Goal: Task Accomplishment & Management: Use online tool/utility

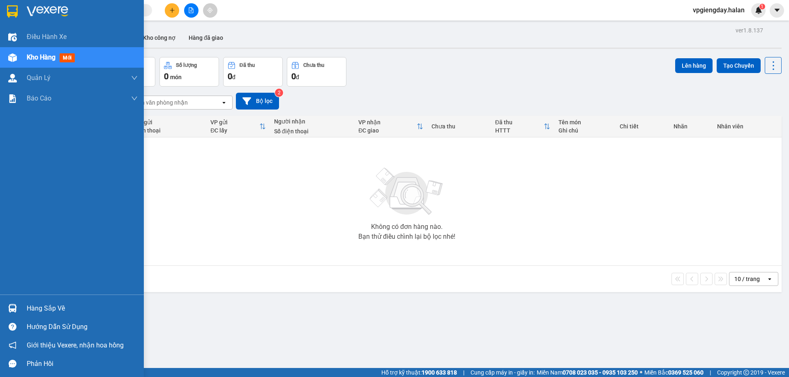
click at [80, 312] on div "Hàng sắp về" at bounding box center [82, 309] width 111 height 12
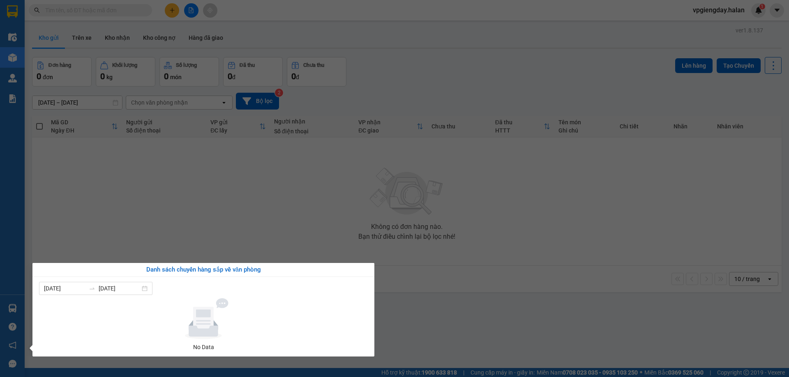
click at [151, 183] on section "Kết quả tìm kiếm ( 0 ) Bộ lọc No Data vpgiengday.halan 1 Điều hành xe Kho hàng …" at bounding box center [394, 188] width 789 height 377
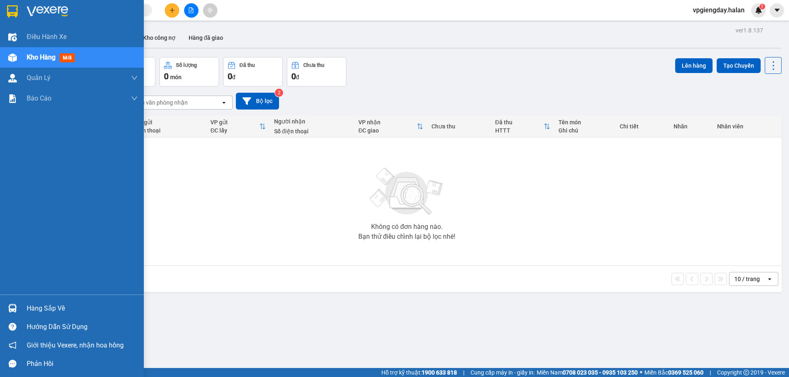
click at [79, 307] on div "Hàng sắp về" at bounding box center [82, 309] width 111 height 12
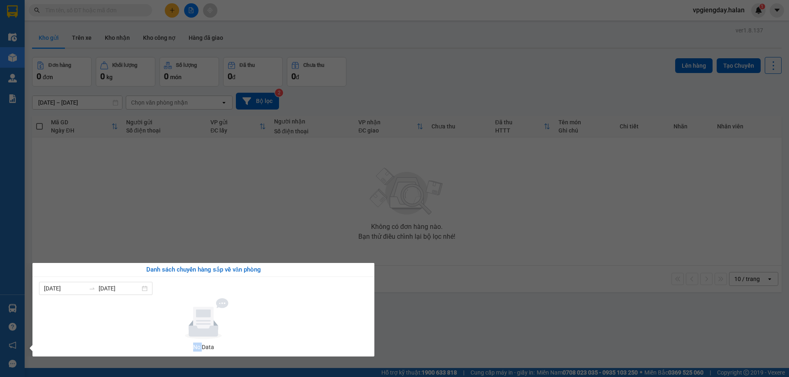
click at [79, 307] on div at bounding box center [203, 319] width 322 height 41
click at [145, 250] on section "Kết quả tìm kiếm ( 0 ) Bộ lọc No Data vpgiengday.halan 1 Điều hành xe Kho hàng …" at bounding box center [394, 188] width 789 height 377
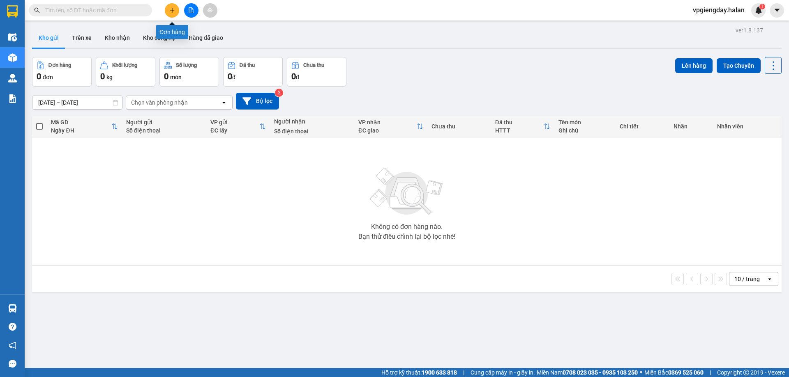
click at [169, 7] on button at bounding box center [172, 10] width 14 height 14
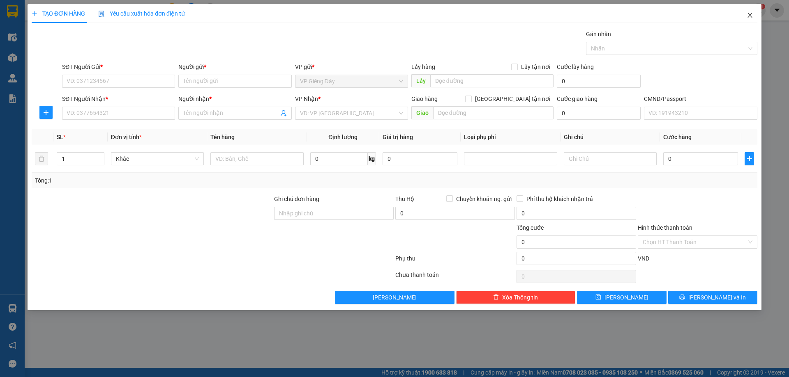
click at [753, 12] on span "Close" at bounding box center [749, 15] width 23 height 23
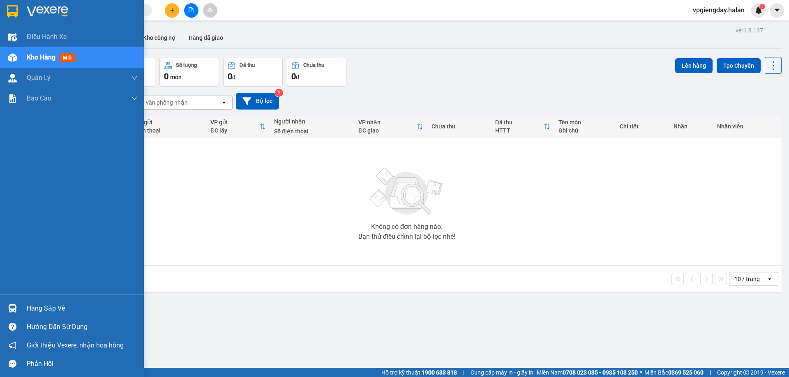
click at [69, 307] on div "Hàng sắp về" at bounding box center [82, 309] width 111 height 12
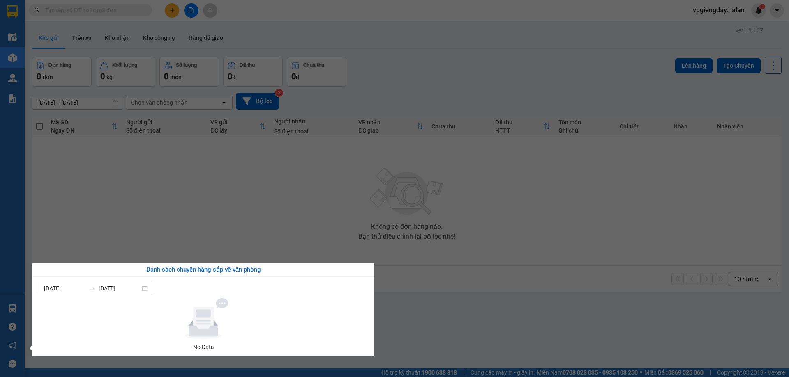
click at [214, 207] on section "Kết quả tìm kiếm ( 0 ) Bộ lọc No Data vpgiengday.halan 1 Điều hành xe Kho hàng …" at bounding box center [394, 188] width 789 height 377
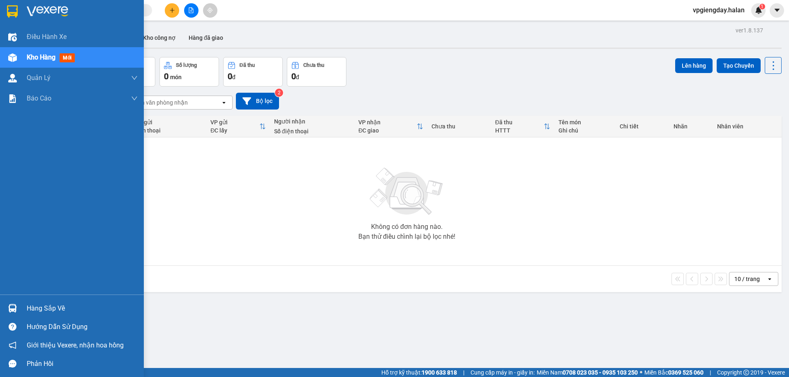
click at [56, 311] on div "Hàng sắp về" at bounding box center [82, 309] width 111 height 12
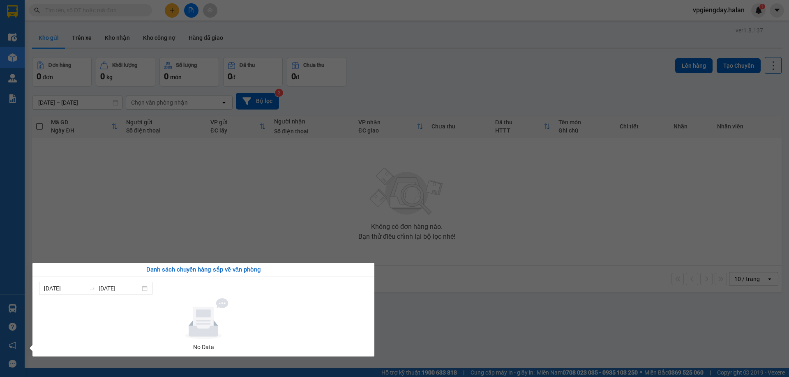
click at [190, 184] on section "Kết quả tìm kiếm ( 0 ) Bộ lọc No Data vpgiengday.halan 1 Điều hành xe Kho hàng …" at bounding box center [394, 188] width 789 height 377
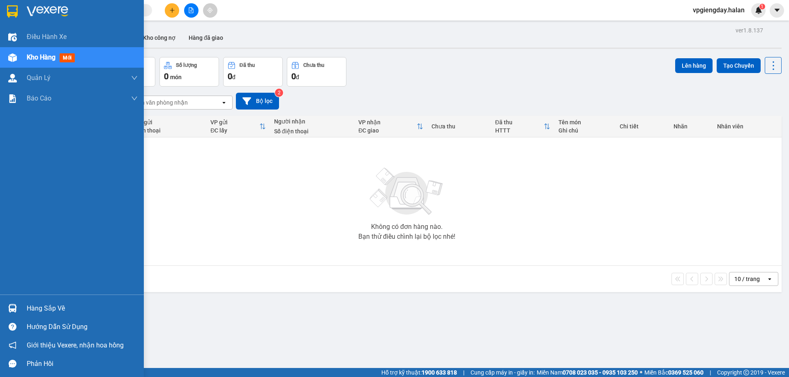
click at [30, 300] on div "Hàng sắp về" at bounding box center [72, 308] width 144 height 18
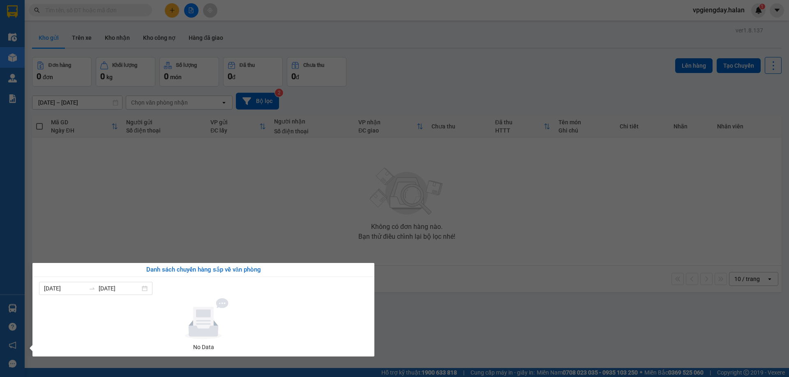
click at [191, 217] on section "Kết quả tìm kiếm ( 0 ) Bộ lọc No Data vpgiengday.halan 1 Điều hành xe Kho hàng …" at bounding box center [394, 188] width 789 height 377
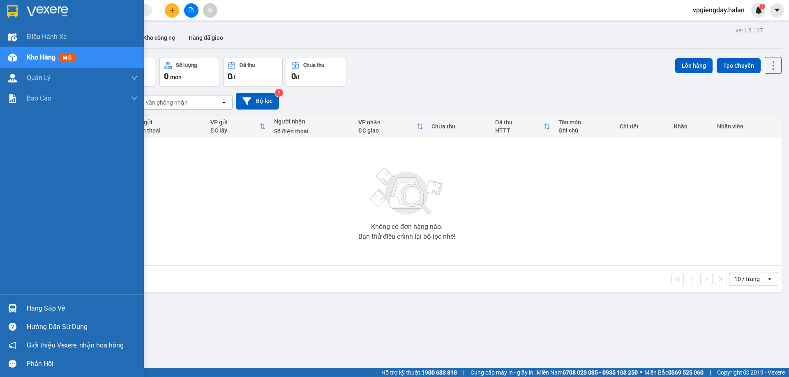
click at [39, 311] on div "Hàng sắp về" at bounding box center [82, 309] width 111 height 12
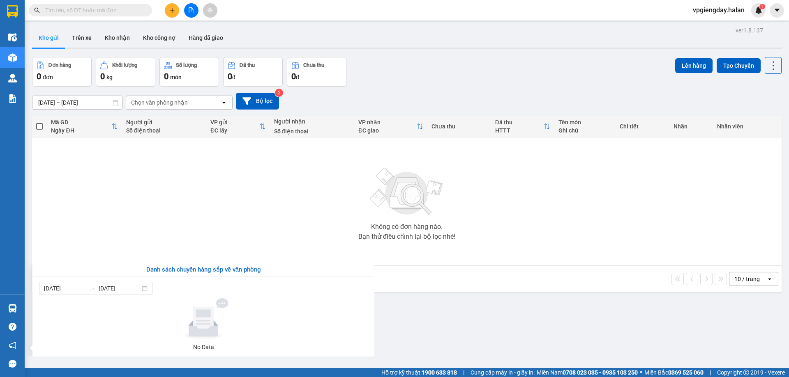
click at [180, 200] on section "Kết quả tìm kiếm ( 0 ) Bộ lọc No Data vpgiengday.halan 1 Điều hành xe Kho hàng …" at bounding box center [394, 188] width 789 height 377
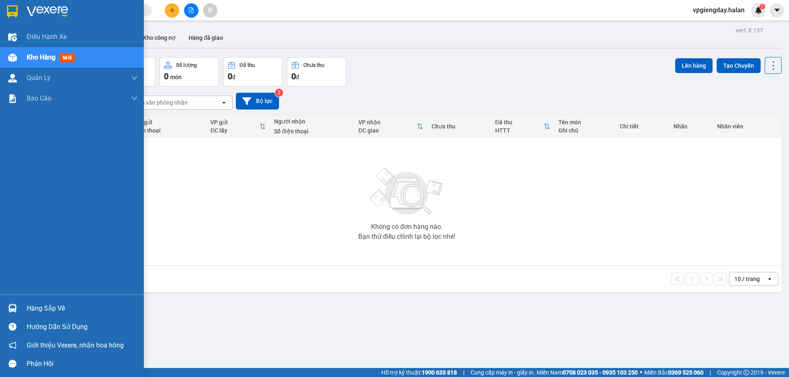
click at [47, 304] on div "Hàng sắp về" at bounding box center [82, 309] width 111 height 12
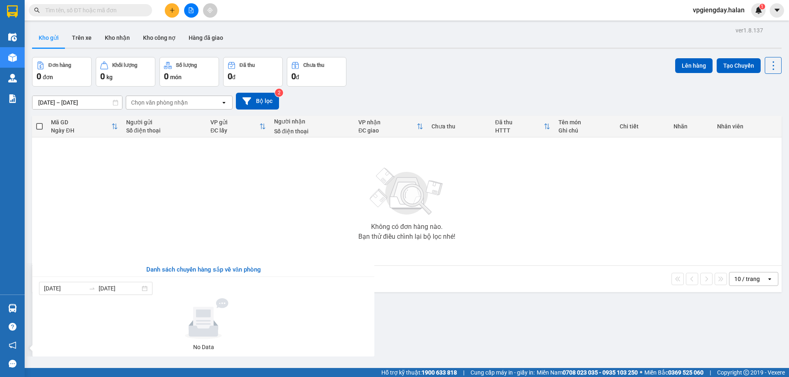
click at [216, 207] on section "Kết quả tìm kiếm ( 0 ) Bộ lọc No Data vpgiengday.halan 1 Điều hành xe Kho hàng …" at bounding box center [394, 188] width 789 height 377
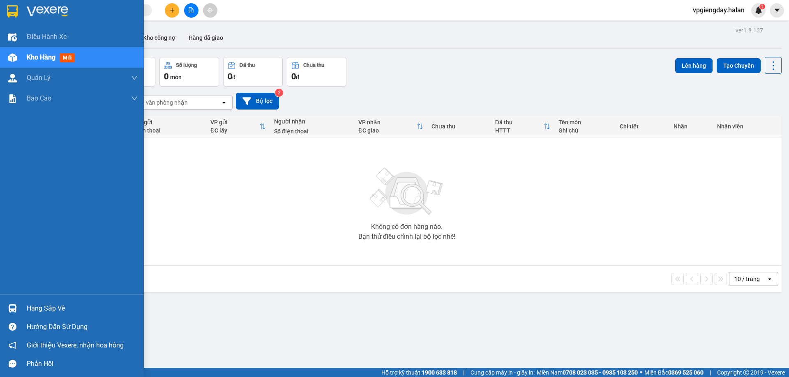
click at [41, 306] on div "Hàng sắp về" at bounding box center [82, 309] width 111 height 12
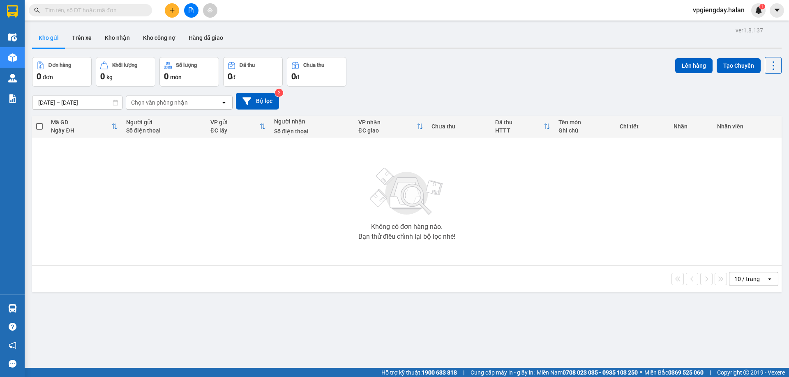
click at [318, 159] on section "Kết quả tìm kiếm ( 0 ) Bộ lọc No Data vpgiengday.halan 1 Điều hành xe Kho hàng …" at bounding box center [394, 188] width 789 height 377
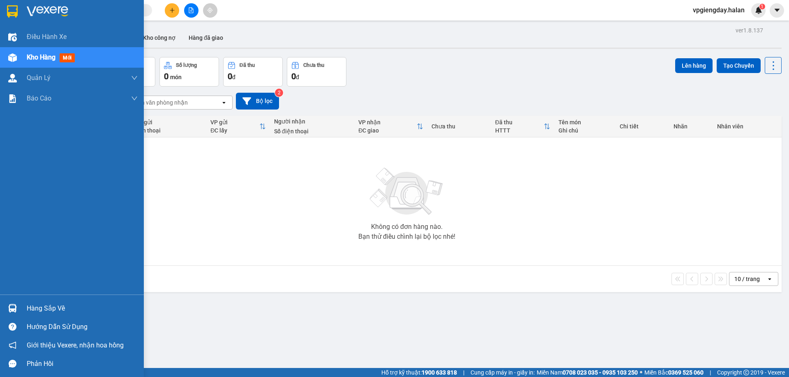
click at [86, 308] on div "Hàng sắp về" at bounding box center [82, 309] width 111 height 12
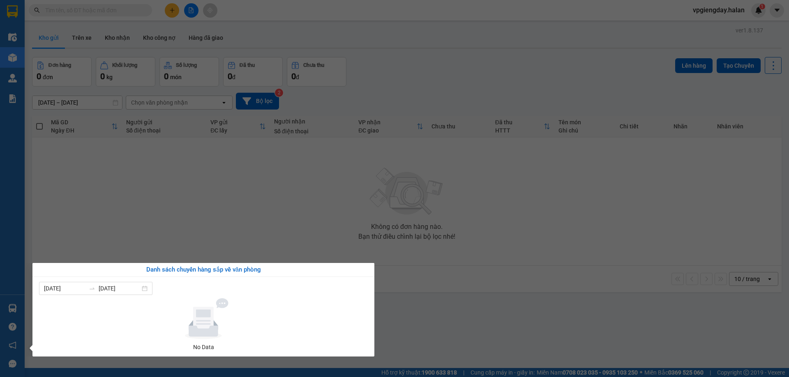
click at [180, 202] on section "Kết quả tìm kiếm ( 0 ) Bộ lọc No Data vpgiengday.halan 1 Điều hành xe Kho hàng …" at bounding box center [394, 188] width 789 height 377
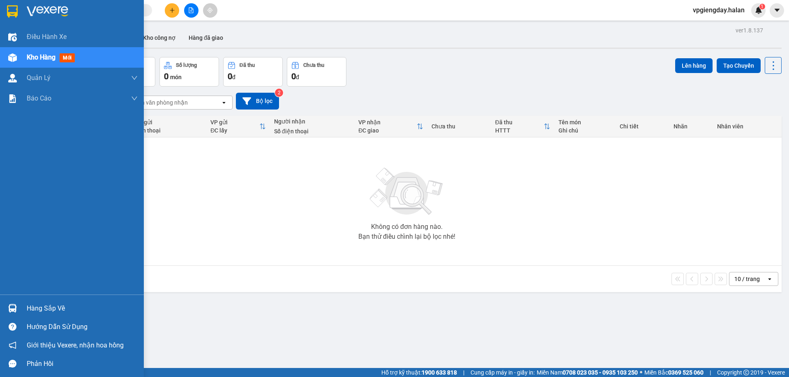
click at [46, 313] on div "Hàng sắp về" at bounding box center [82, 309] width 111 height 12
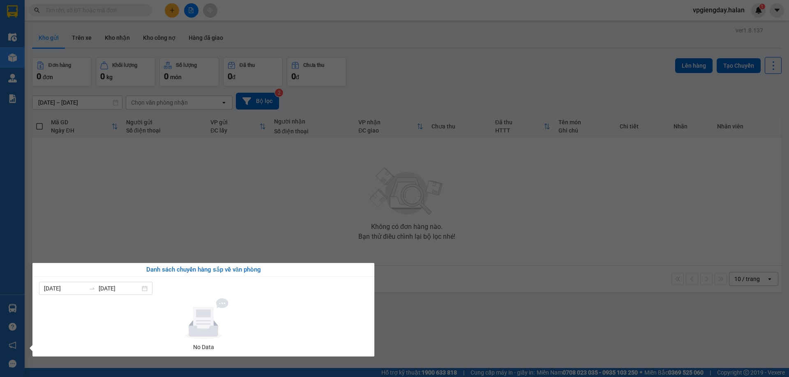
click at [259, 220] on section "Kết quả tìm kiếm ( 0 ) Bộ lọc No Data vpgiengday.halan 1 Điều hành xe Kho hàng …" at bounding box center [394, 188] width 789 height 377
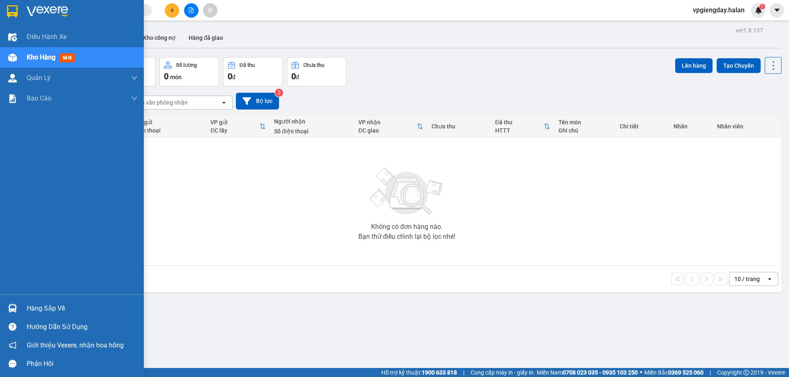
click at [34, 308] on div "Hàng sắp về" at bounding box center [82, 309] width 111 height 12
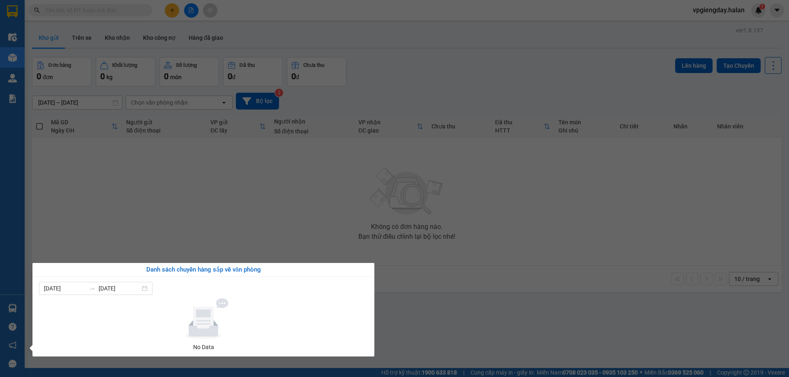
click at [242, 179] on section "Kết quả tìm kiếm ( 0 ) Bộ lọc No Data vpgiengday.halan 1 Điều hành xe Kho hàng …" at bounding box center [394, 188] width 789 height 377
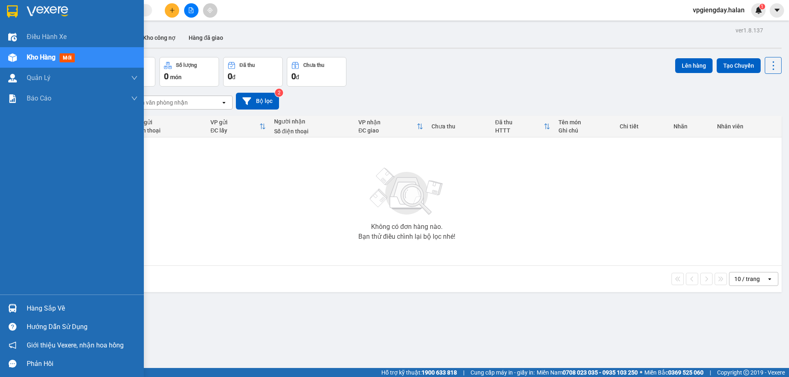
click at [57, 312] on div "Hàng sắp về" at bounding box center [82, 309] width 111 height 12
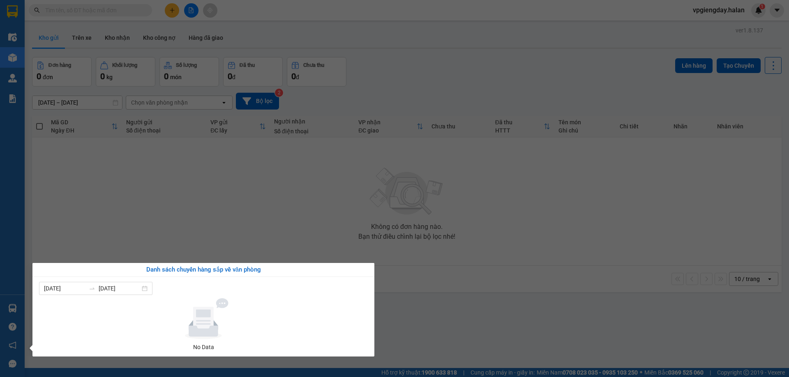
click at [469, 168] on section "Kết quả tìm kiếm ( 0 ) Bộ lọc No Data vpgiengday.halan 1 Điều hành xe Kho hàng …" at bounding box center [394, 188] width 789 height 377
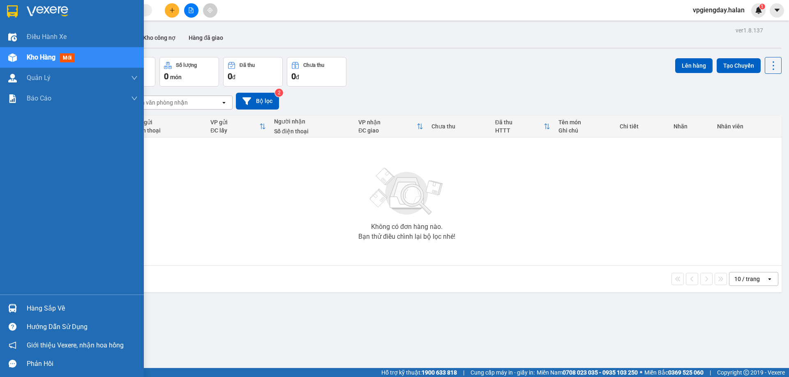
drag, startPoint x: 56, startPoint y: 308, endPoint x: 74, endPoint y: 302, distance: 19.2
click at [57, 308] on div "Hàng sắp về" at bounding box center [82, 309] width 111 height 12
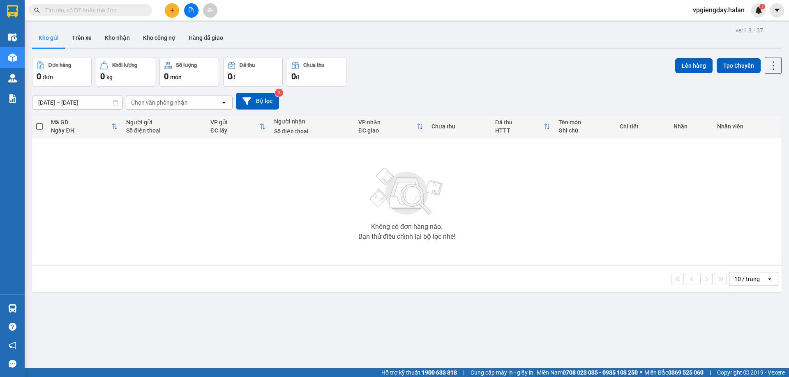
click at [466, 204] on section "Kết quả tìm kiếm ( 0 ) Bộ lọc No Data vpgiengday.halan 1 Điều hành xe Kho hàng …" at bounding box center [394, 188] width 789 height 377
click at [170, 9] on icon "plus" at bounding box center [172, 10] width 6 height 6
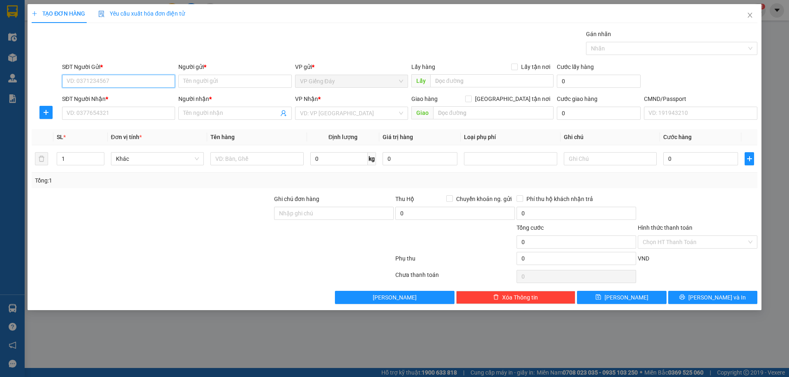
click at [116, 81] on input "SĐT Người Gửi *" at bounding box center [118, 81] width 113 height 13
drag, startPoint x: 202, startPoint y: 78, endPoint x: 206, endPoint y: 80, distance: 4.3
click at [203, 78] on input "Người gửi *" at bounding box center [234, 81] width 113 height 13
click at [94, 117] on input "SĐT Người Nhận *" at bounding box center [118, 113] width 113 height 13
click at [329, 112] on input "search" at bounding box center [348, 113] width 97 height 12
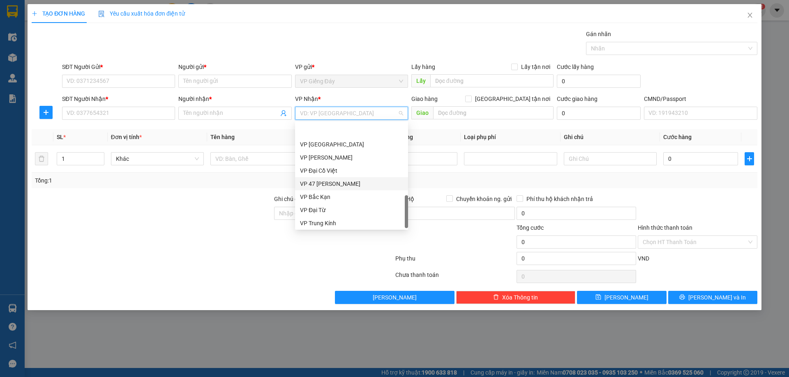
scroll to position [315, 0]
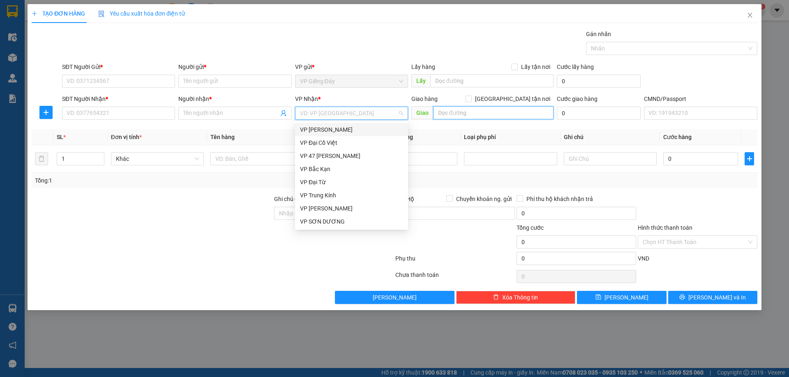
click at [507, 113] on input "text" at bounding box center [493, 112] width 120 height 13
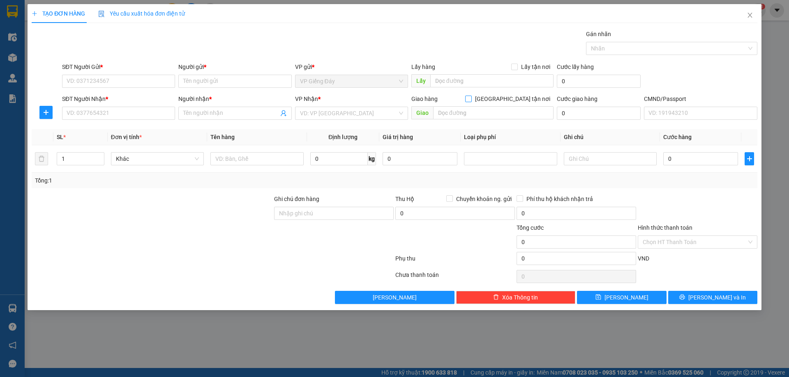
click at [471, 97] on input "[GEOGRAPHIC_DATA] tận nơi" at bounding box center [468, 99] width 6 height 6
checkbox input "true"
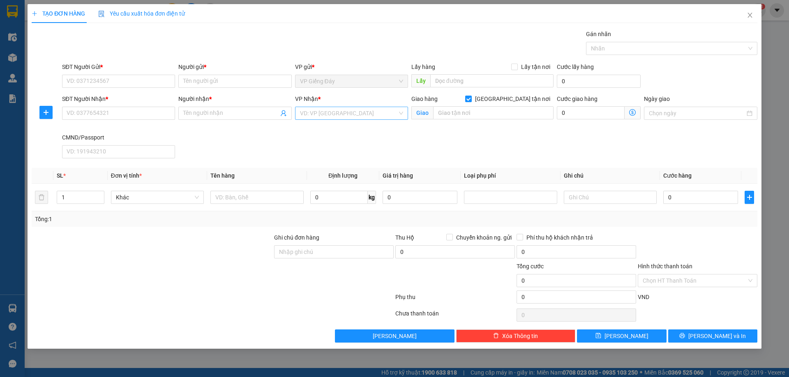
click at [318, 113] on input "search" at bounding box center [348, 113] width 97 height 12
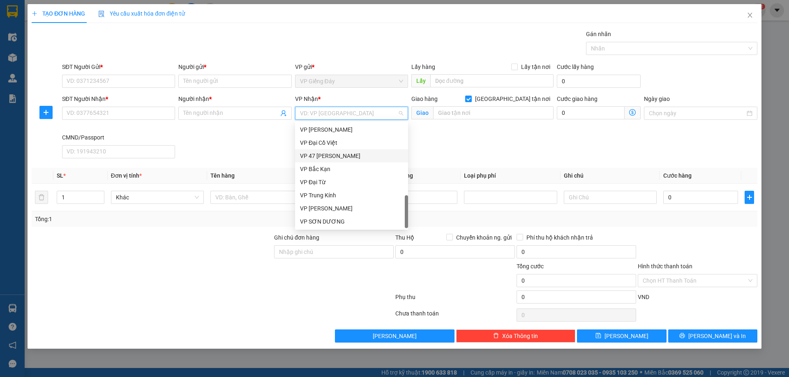
click at [342, 159] on div "VP 47 [PERSON_NAME]" at bounding box center [351, 156] width 103 height 9
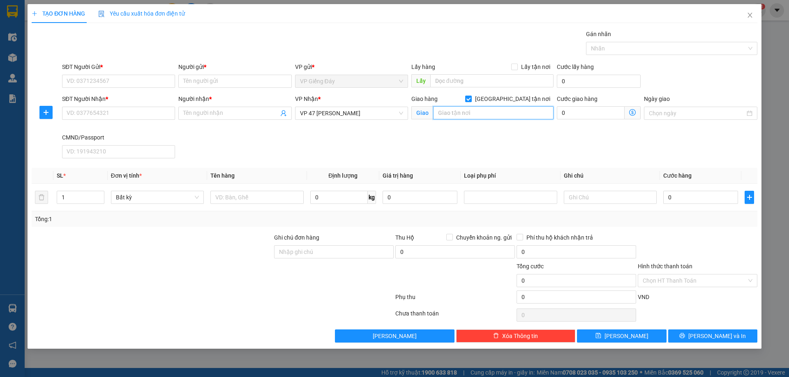
drag, startPoint x: 455, startPoint y: 113, endPoint x: 385, endPoint y: 151, distance: 80.1
click at [456, 113] on input "text" at bounding box center [493, 112] width 120 height 13
click at [380, 113] on span "VP 47 [PERSON_NAME]" at bounding box center [351, 113] width 103 height 12
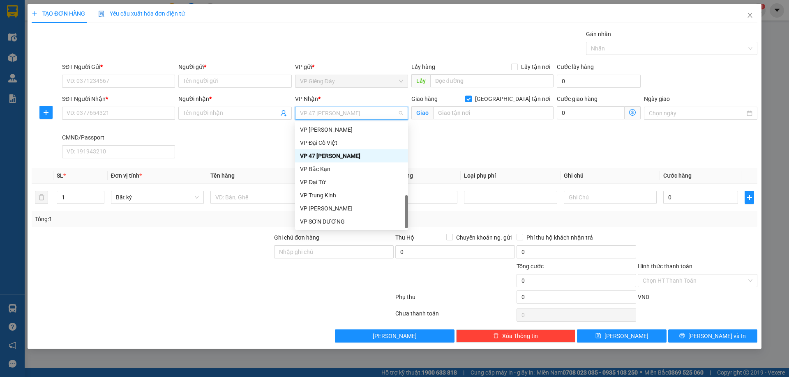
click at [345, 154] on div "VP 47 [PERSON_NAME]" at bounding box center [351, 156] width 103 height 9
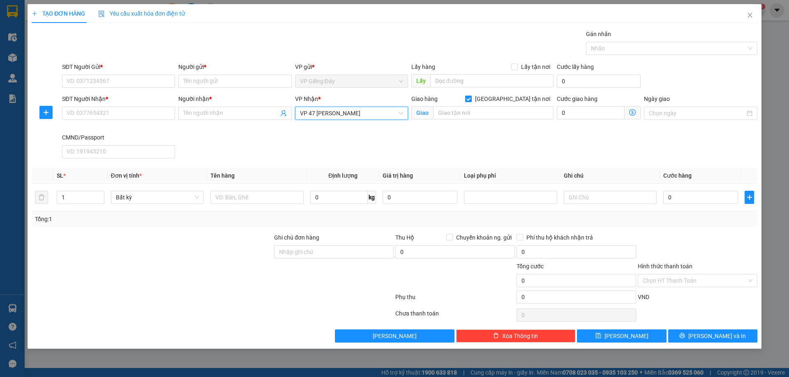
click at [632, 112] on icon "dollar-circle" at bounding box center [632, 112] width 7 height 7
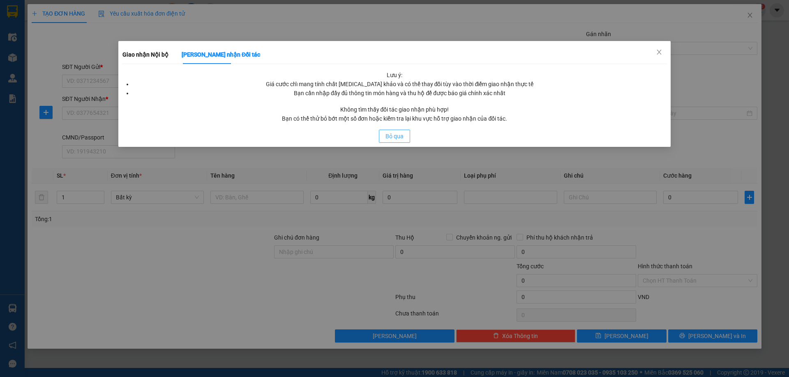
click at [394, 138] on span "Bỏ qua" at bounding box center [394, 136] width 18 height 9
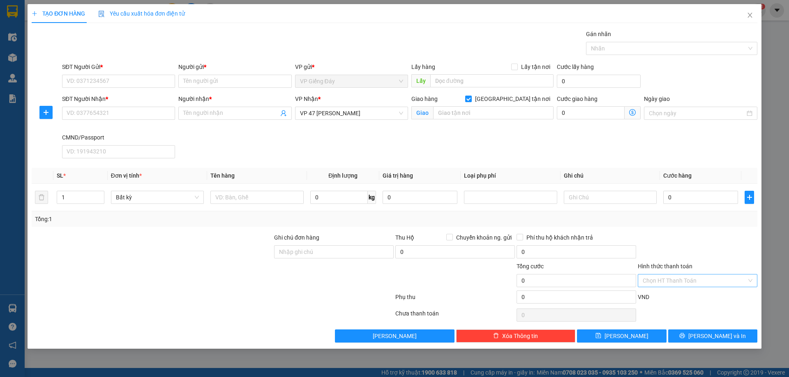
click at [661, 279] on input "Hình thức thanh toán" at bounding box center [694, 281] width 104 height 12
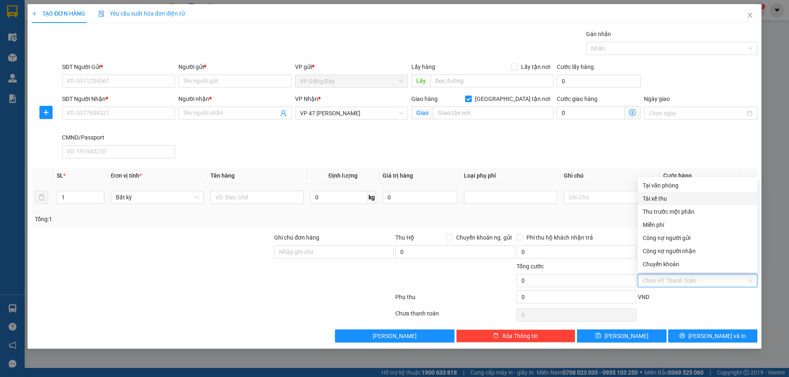
click at [608, 211] on td at bounding box center [609, 198] width 99 height 28
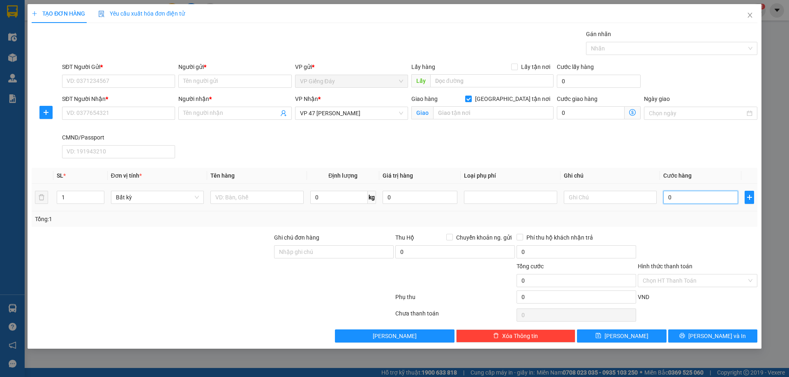
click at [695, 198] on input "0" at bounding box center [700, 197] width 75 height 13
click at [573, 192] on input "text" at bounding box center [610, 197] width 93 height 13
click at [747, 12] on icon "close" at bounding box center [749, 15] width 7 height 7
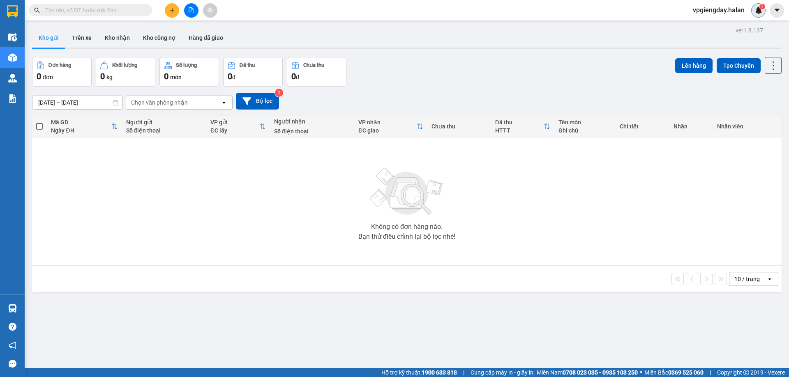
click at [761, 7] on span "1" at bounding box center [761, 7] width 3 height 6
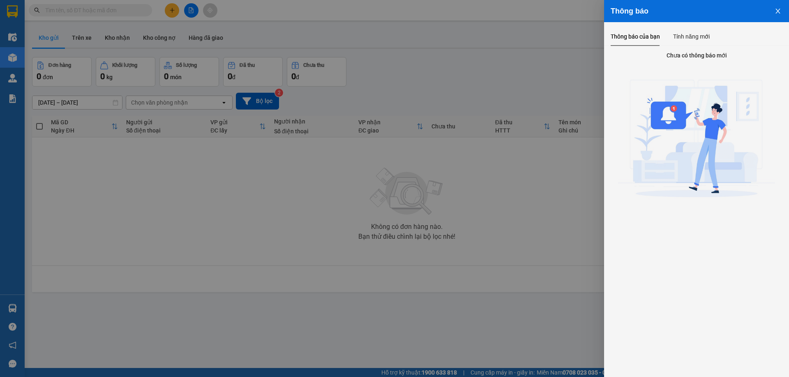
click at [403, 166] on div at bounding box center [394, 188] width 789 height 377
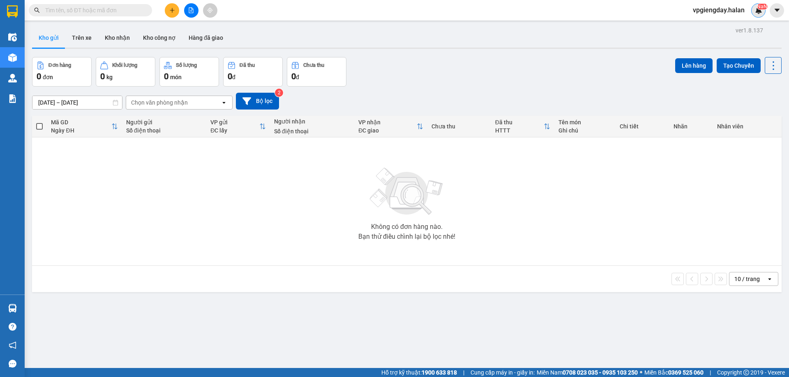
click at [201, 106] on div "Chọn văn phòng nhận" at bounding box center [173, 102] width 94 height 13
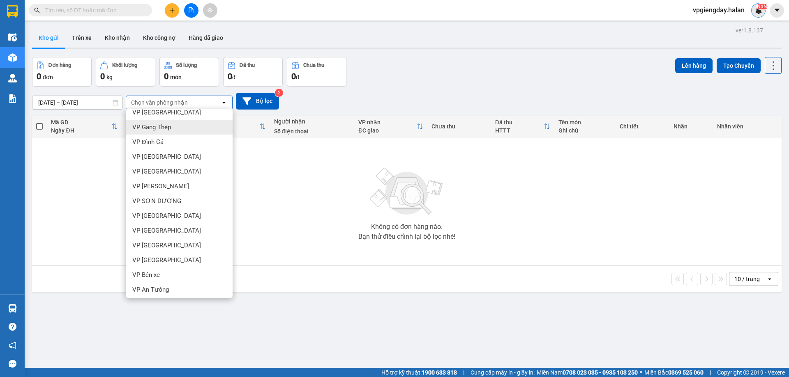
scroll to position [291, 0]
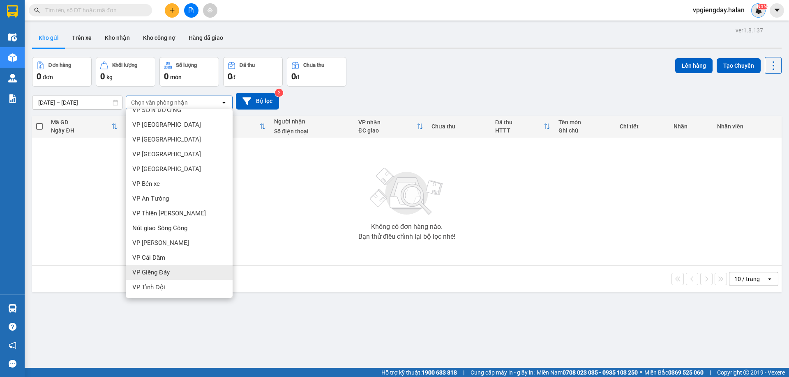
click at [166, 272] on span "VP Giếng Đáy" at bounding box center [150, 273] width 37 height 8
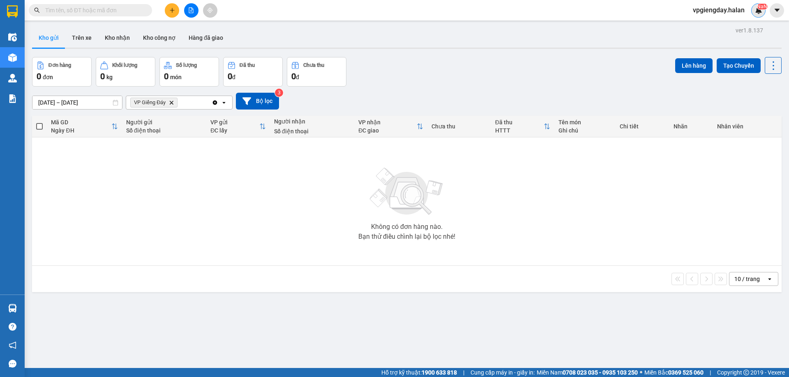
click at [215, 102] on icon "Clear all" at bounding box center [215, 102] width 7 height 7
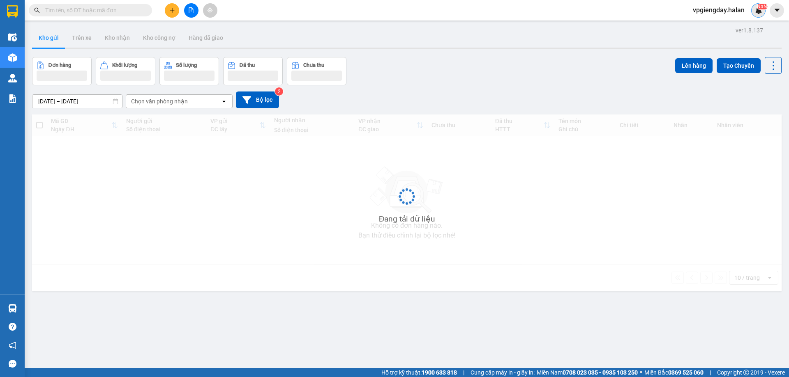
click at [222, 103] on icon "open" at bounding box center [224, 101] width 7 height 7
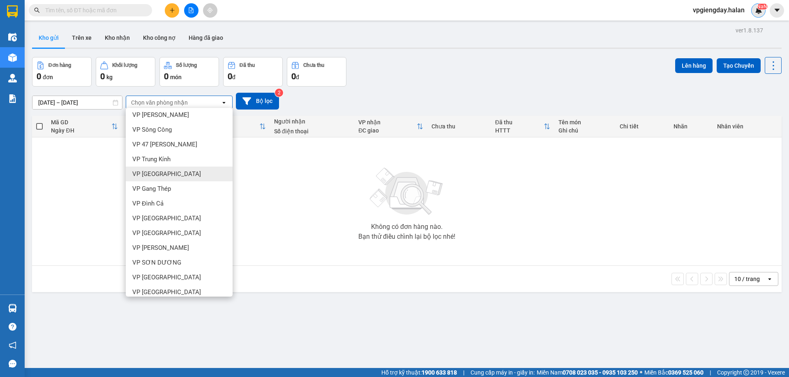
scroll to position [123, 0]
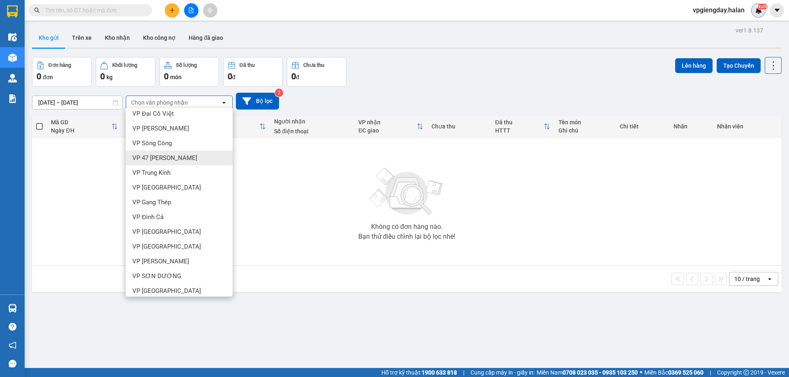
click at [178, 154] on span "VP 47 [PERSON_NAME]" at bounding box center [164, 158] width 65 height 8
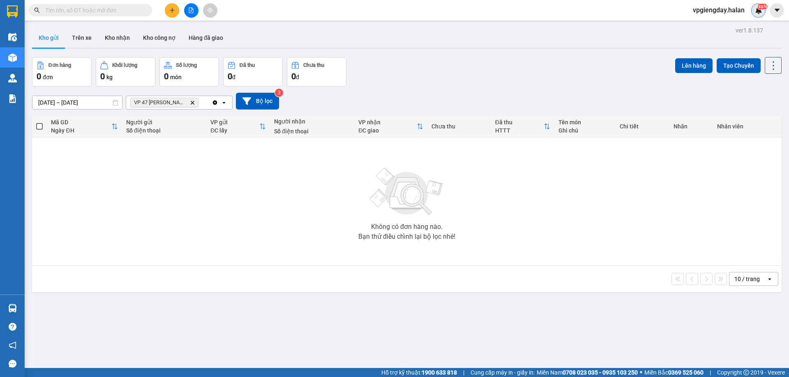
click at [36, 125] on span at bounding box center [39, 126] width 7 height 7
click at [39, 122] on input "checkbox" at bounding box center [39, 122] width 0 height 0
click at [40, 125] on span at bounding box center [39, 126] width 7 height 7
click at [39, 122] on input "checkbox" at bounding box center [39, 122] width 0 height 0
click at [689, 67] on button "Lên hàng" at bounding box center [693, 65] width 37 height 15
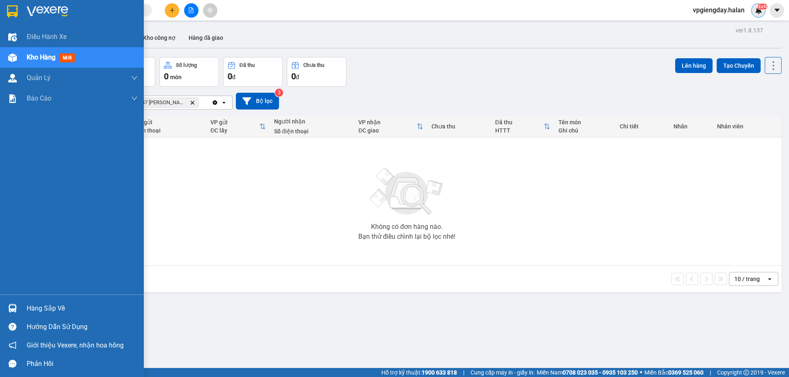
click at [39, 304] on div "Hàng sắp về" at bounding box center [82, 309] width 111 height 12
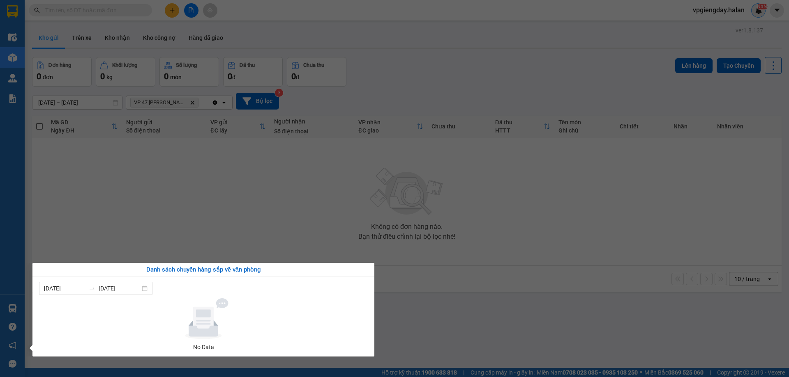
click at [279, 181] on section "Kết quả tìm kiếm ( 0 ) Bộ lọc No Data vpgiengday.halan NaN Điều hành xe Kho hàn…" at bounding box center [394, 188] width 789 height 377
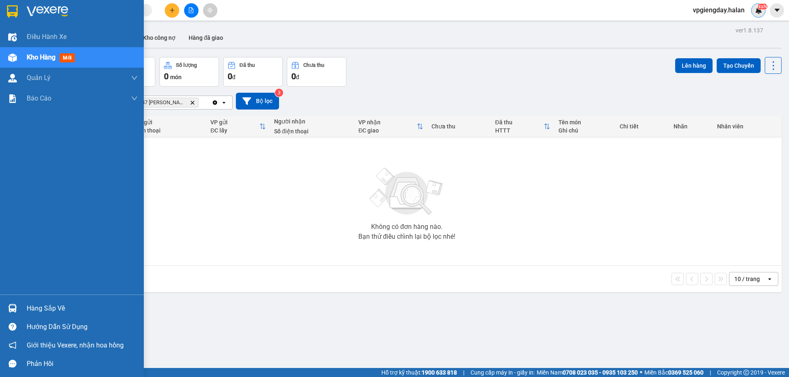
click at [27, 313] on div "Hàng sắp về" at bounding box center [82, 309] width 111 height 12
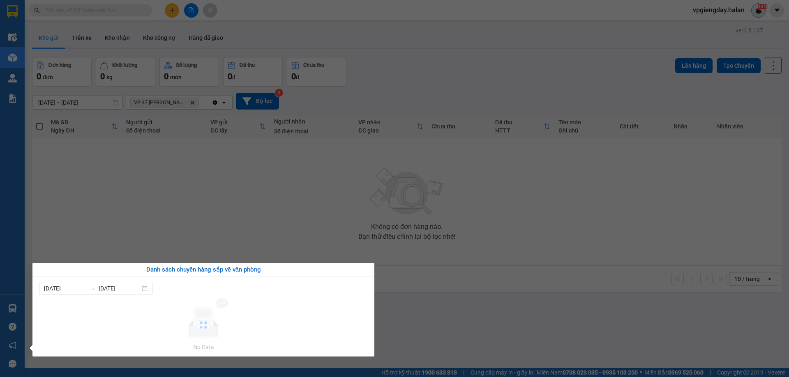
click at [283, 217] on section "Kết quả tìm kiếm ( 0 ) Bộ lọc No Data vpgiengday.halan NaN Điều hành xe Kho hàn…" at bounding box center [394, 188] width 789 height 377
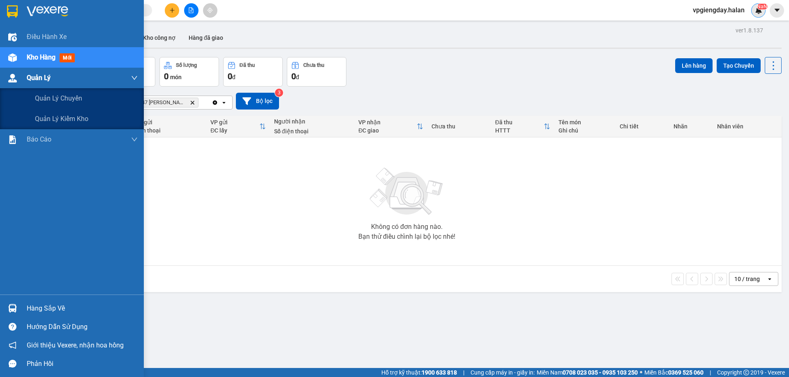
click at [42, 72] on div "Quản Lý" at bounding box center [82, 78] width 111 height 21
click at [83, 117] on span "Quản lý kiểm kho" at bounding box center [62, 119] width 54 height 10
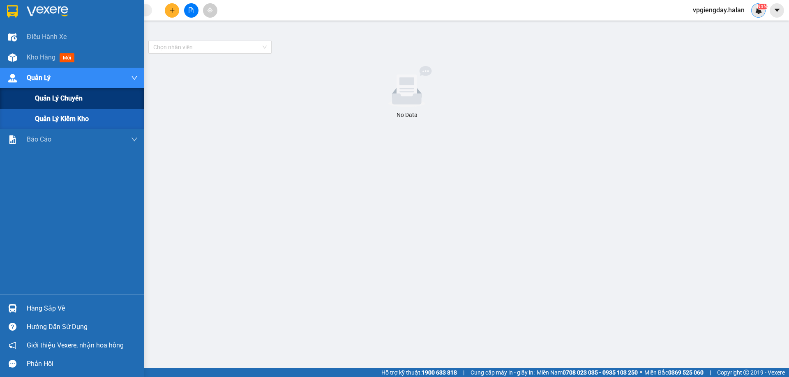
click at [72, 97] on span "Quản lý chuyến" at bounding box center [59, 98] width 48 height 10
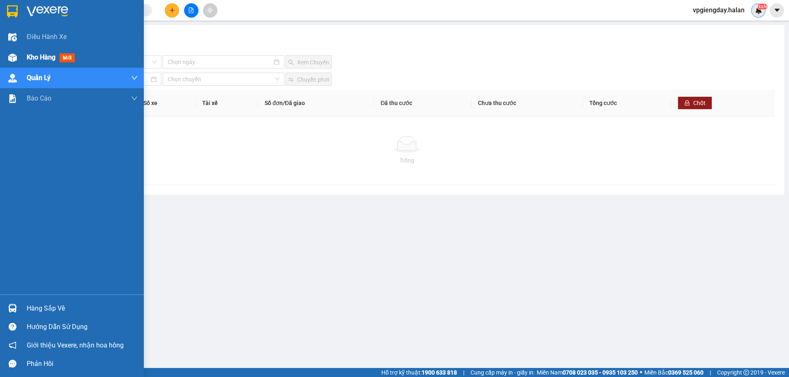
click at [30, 60] on span "Kho hàng" at bounding box center [41, 57] width 29 height 8
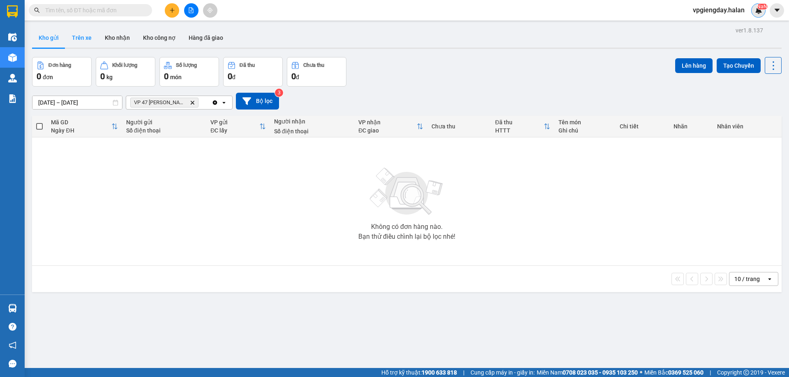
click at [91, 41] on button "Trên xe" at bounding box center [81, 38] width 33 height 20
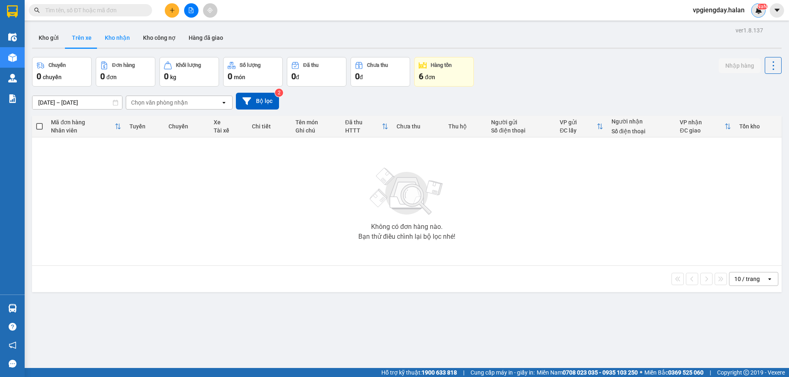
click at [124, 44] on button "Kho nhận" at bounding box center [117, 38] width 38 height 20
type input "[DATE] – [DATE]"
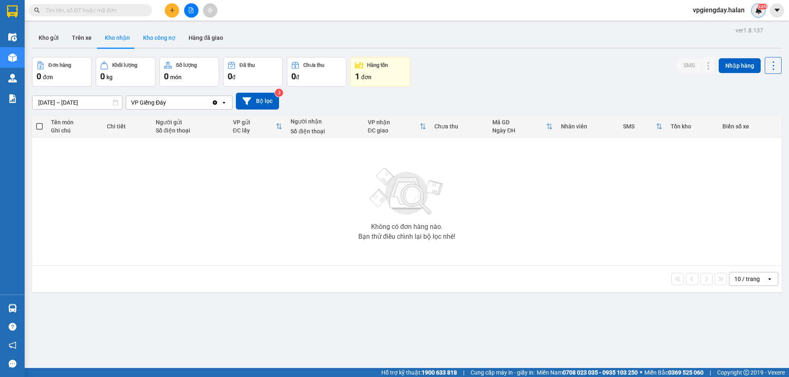
click at [155, 43] on button "Kho công nợ" at bounding box center [159, 38] width 46 height 20
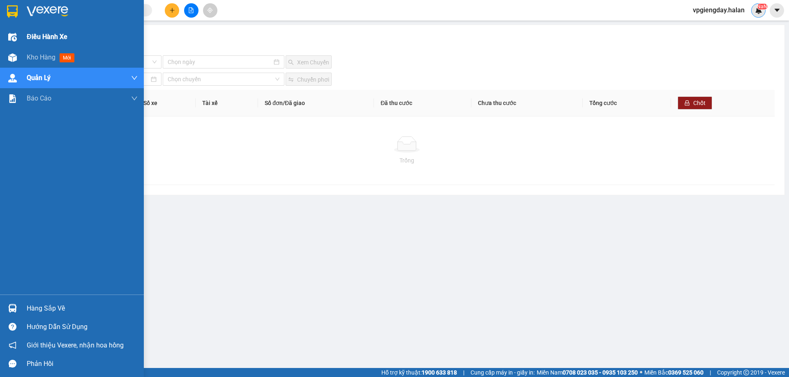
click at [71, 32] on div "Điều hành xe" at bounding box center [82, 37] width 111 height 21
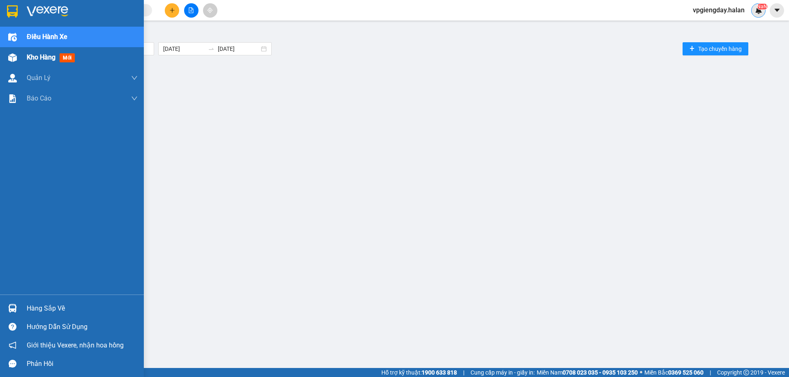
click at [46, 55] on span "Kho hàng" at bounding box center [41, 57] width 29 height 8
